Goal: Check status: Check status

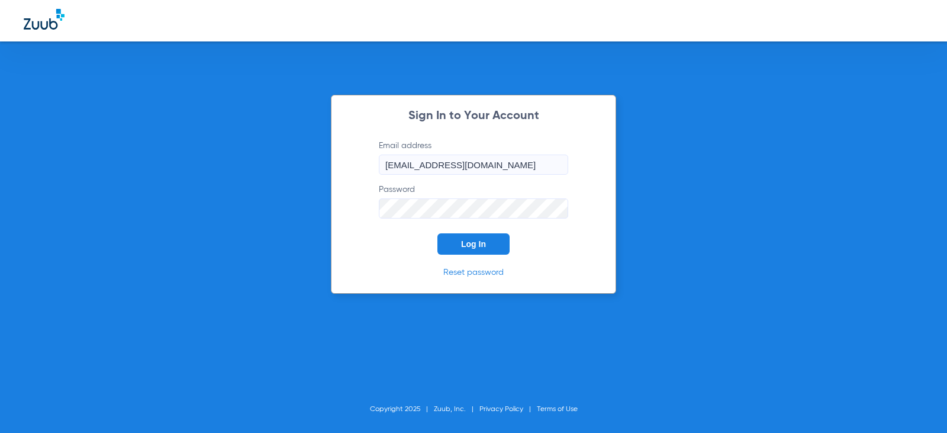
click at [460, 240] on button "Log In" at bounding box center [473, 243] width 72 height 21
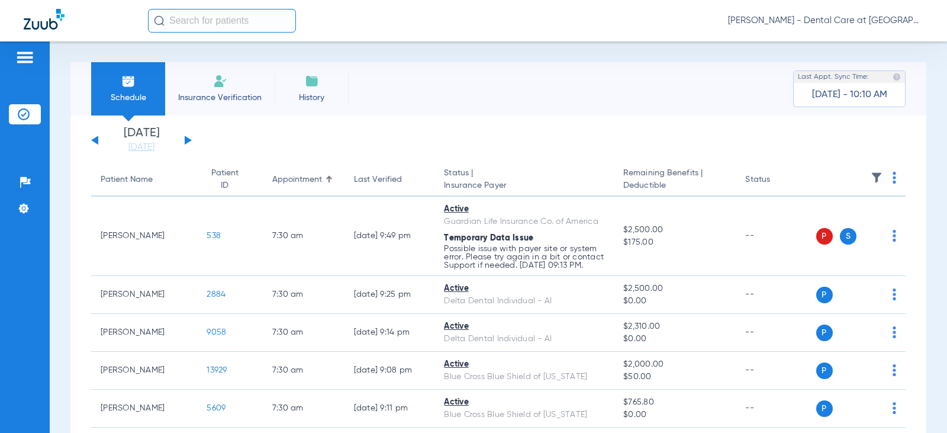
click at [191, 15] on input "text" at bounding box center [222, 21] width 148 height 24
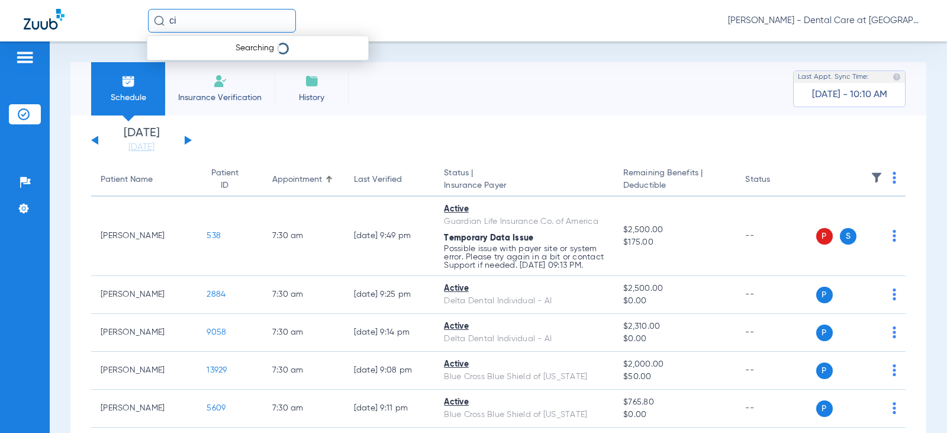
type input "c"
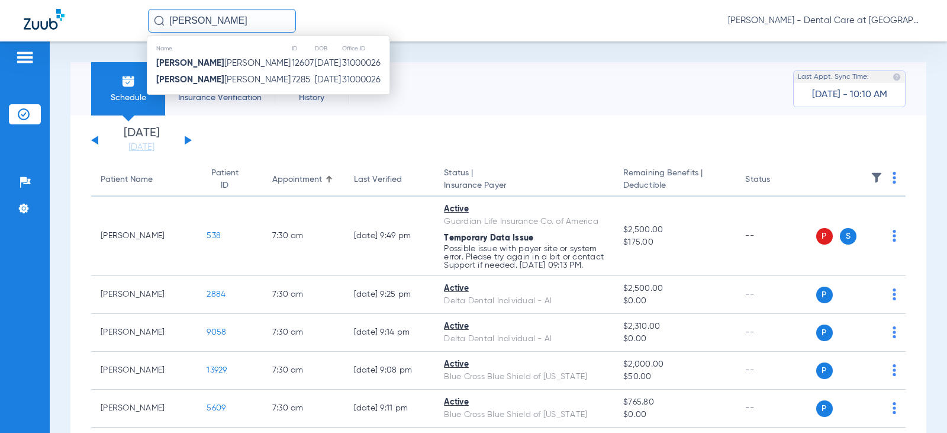
click at [191, 19] on input "[PERSON_NAME]" at bounding box center [222, 21] width 148 height 24
type input "i"
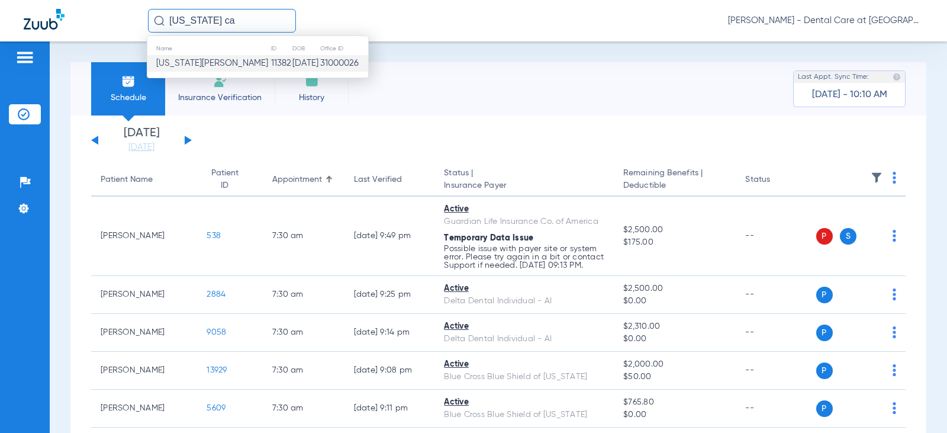
type input "[US_STATE] ca"
click at [211, 60] on span "[US_STATE][PERSON_NAME]" at bounding box center [212, 63] width 112 height 9
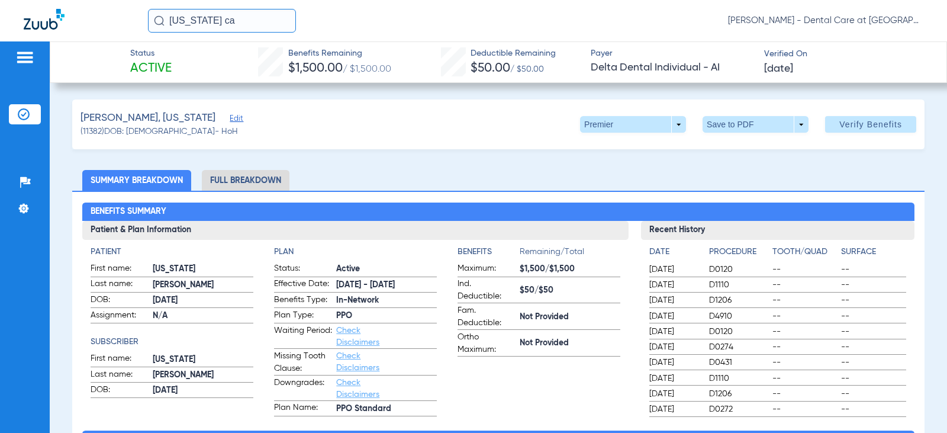
click at [273, 182] on li "Full Breakdown" at bounding box center [246, 180] width 88 height 21
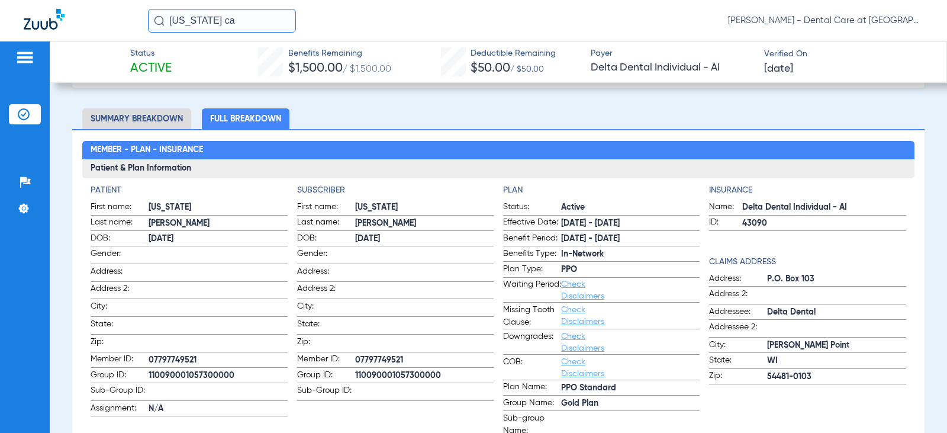
scroll to position [59, 0]
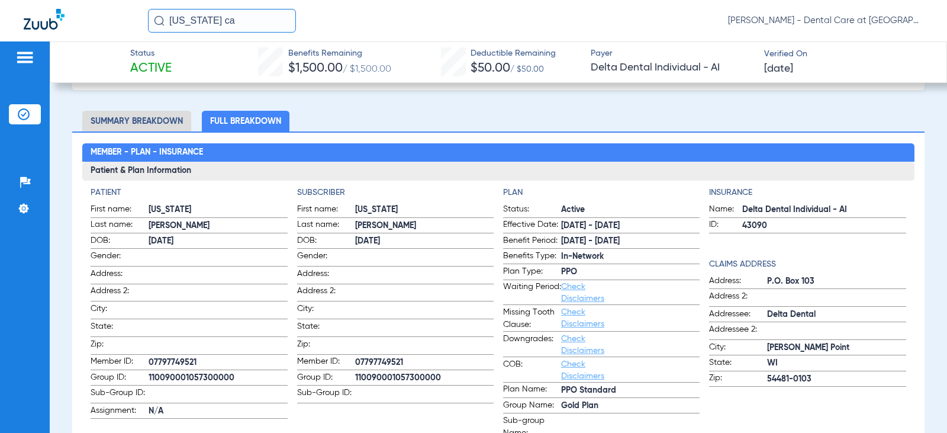
click at [231, 26] on input "[US_STATE] ca" at bounding box center [222, 21] width 148 height 24
click at [400, 152] on h2 "Member - Plan - Insurance" at bounding box center [497, 152] width 831 height 19
click at [256, 21] on input "text" at bounding box center [222, 21] width 148 height 24
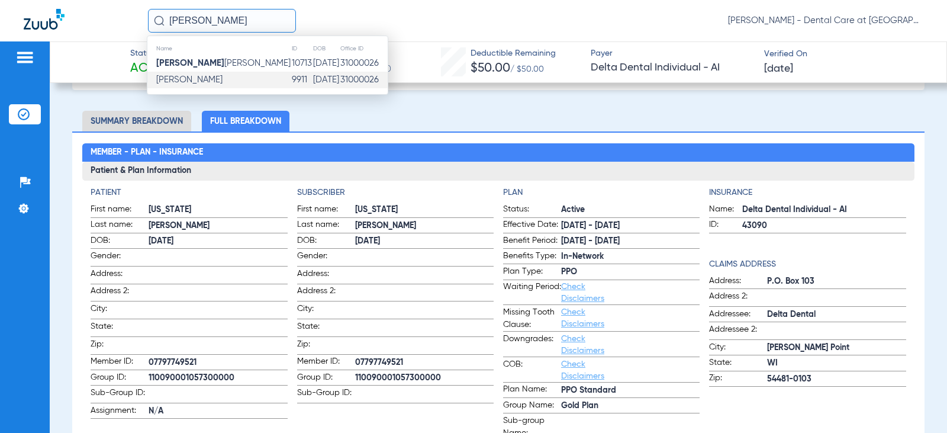
type input "[PERSON_NAME]"
click at [291, 76] on td "9911" at bounding box center [301, 80] width 21 height 17
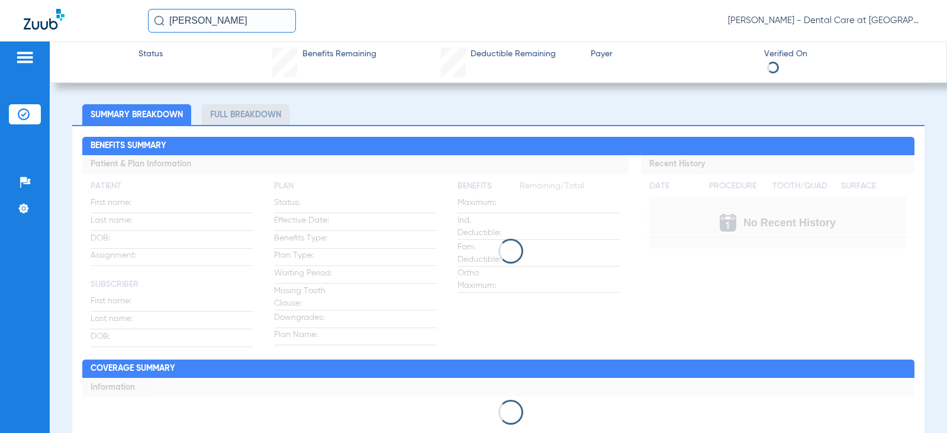
scroll to position [59, 0]
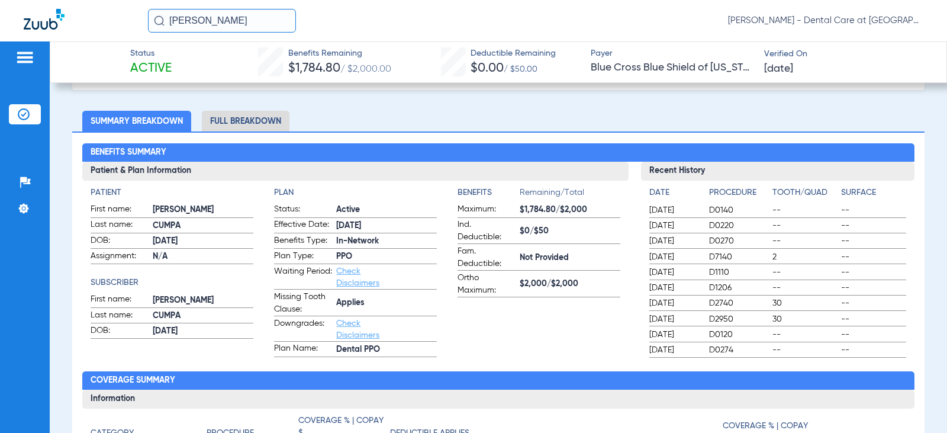
click at [266, 127] on li "Full Breakdown" at bounding box center [246, 121] width 88 height 21
